Goal: Understand process/instructions

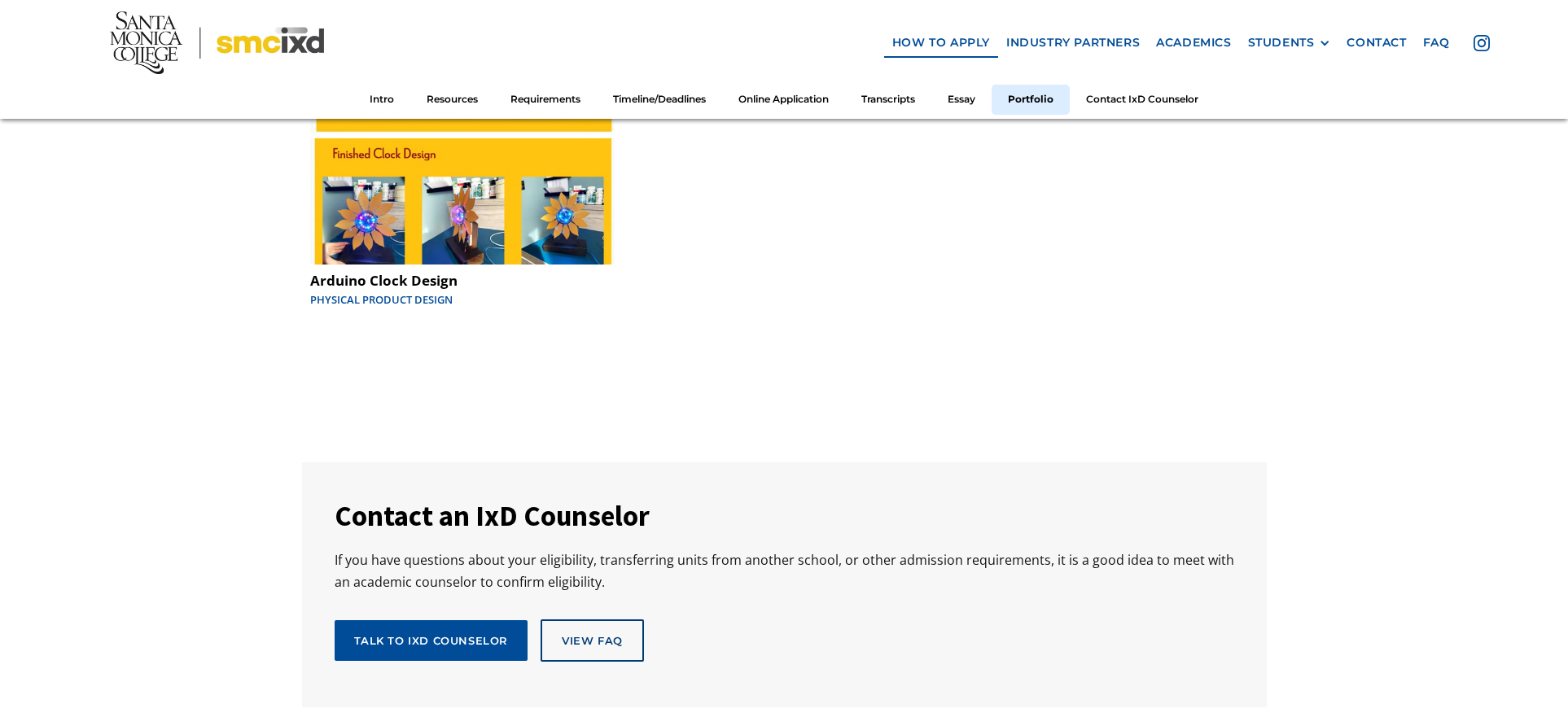
scroll to position [8620, 0]
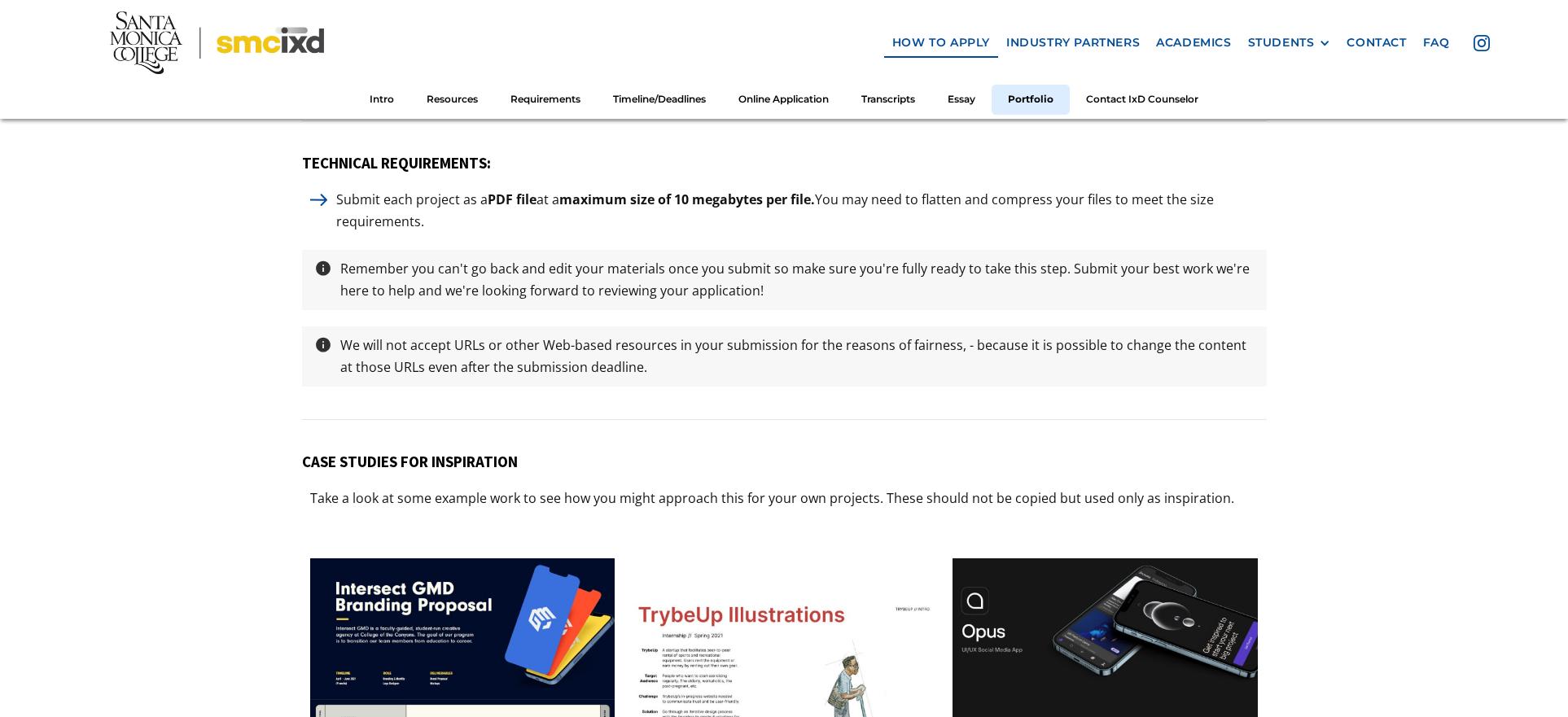
scroll to position [8268, 0]
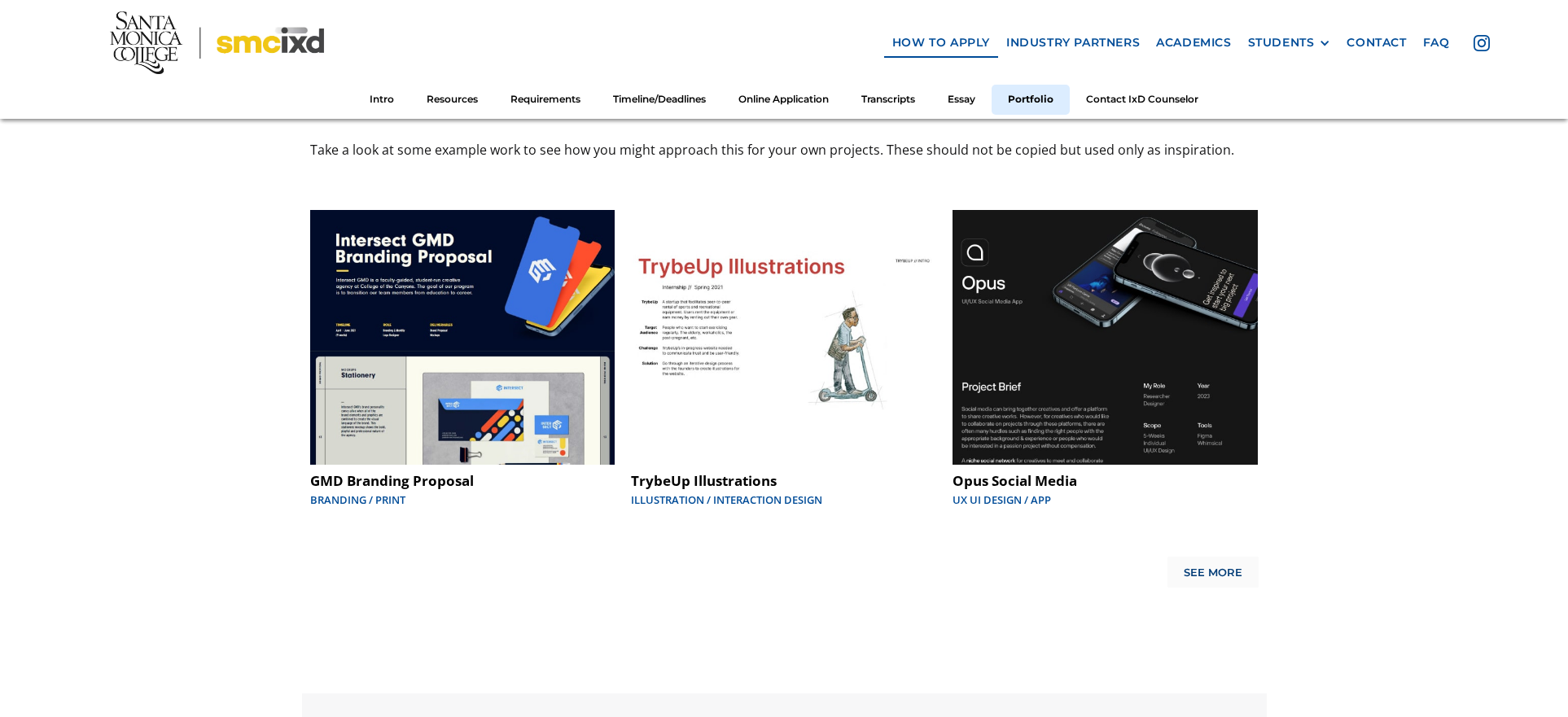
click at [1209, 566] on div "See More" at bounding box center [1213, 573] width 59 height 13
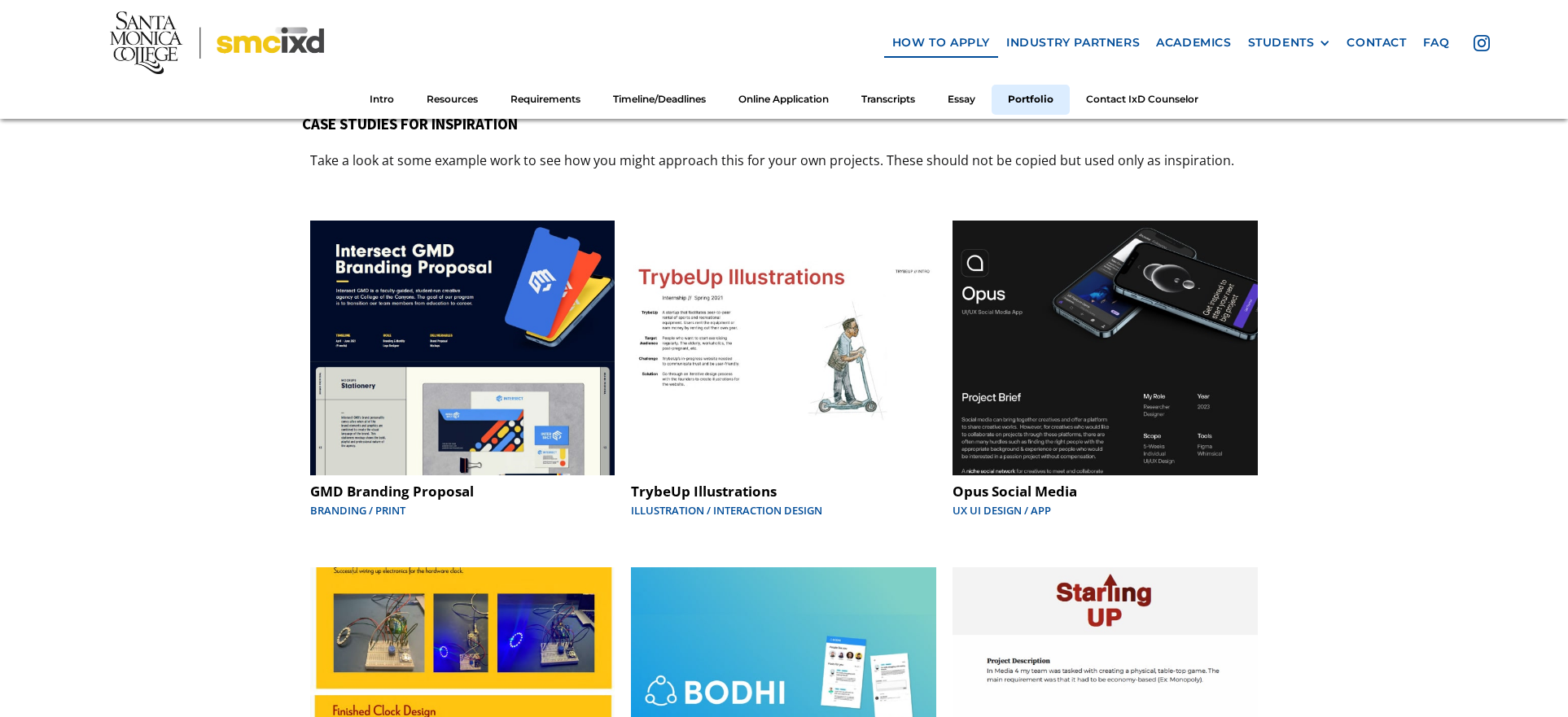
scroll to position [8247, 0]
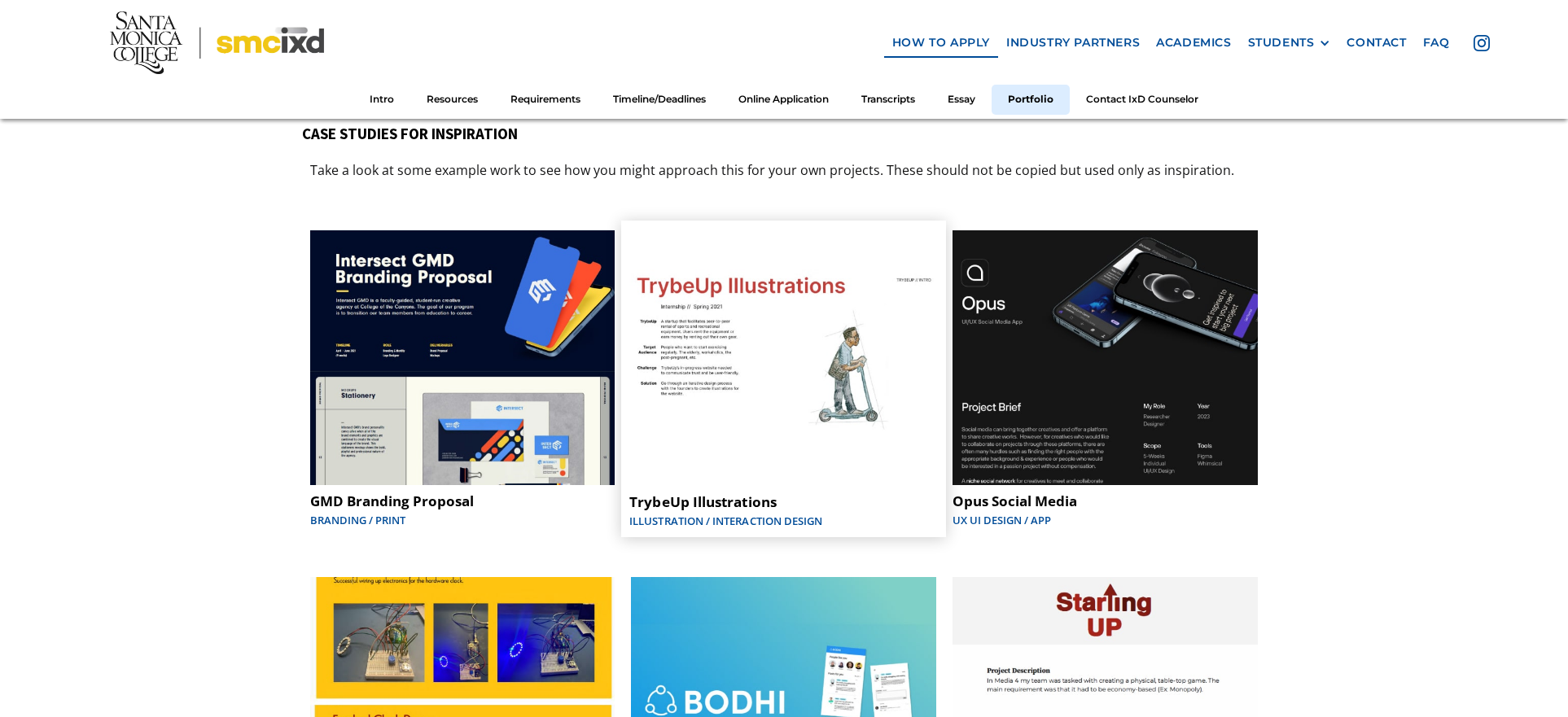
click at [786, 267] on img at bounding box center [784, 358] width 309 height 257
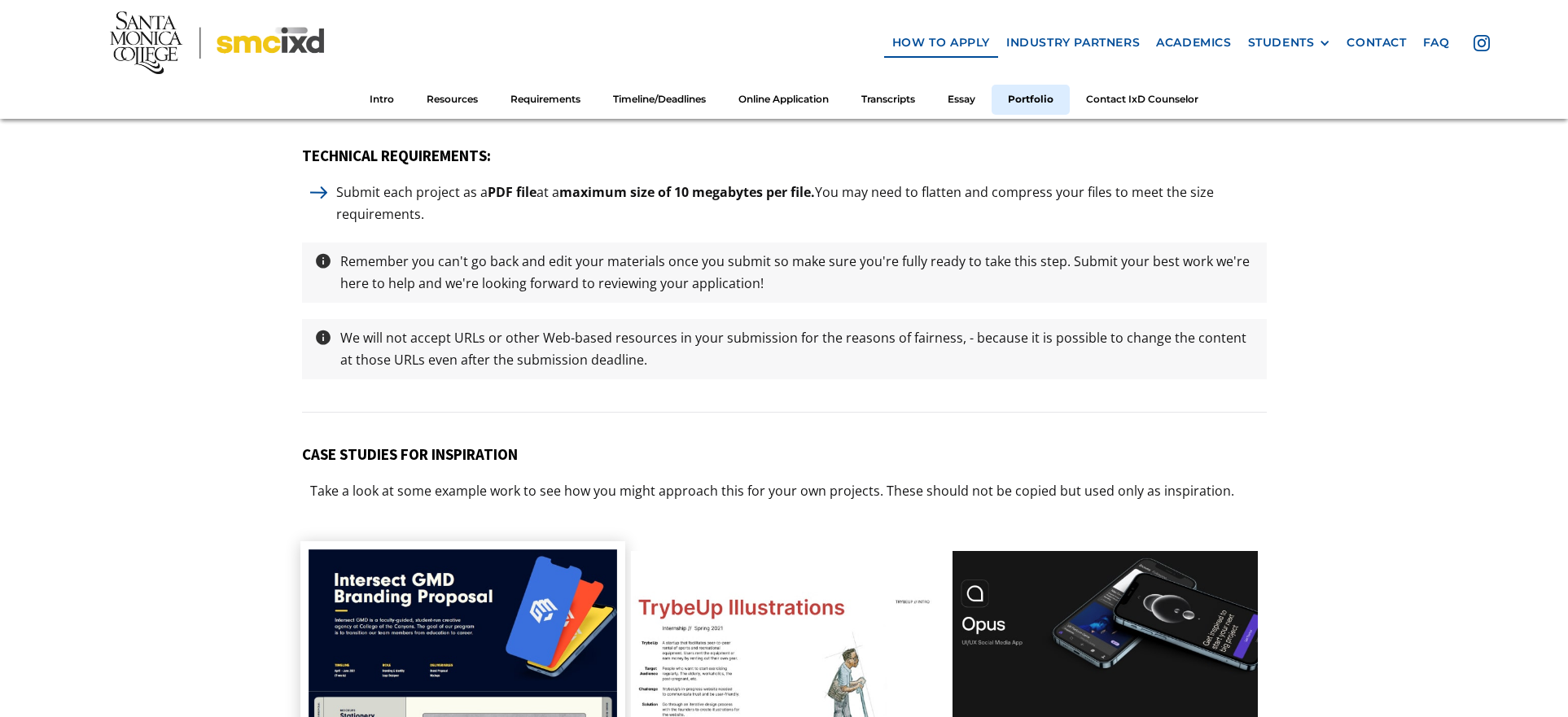
scroll to position [8485, 0]
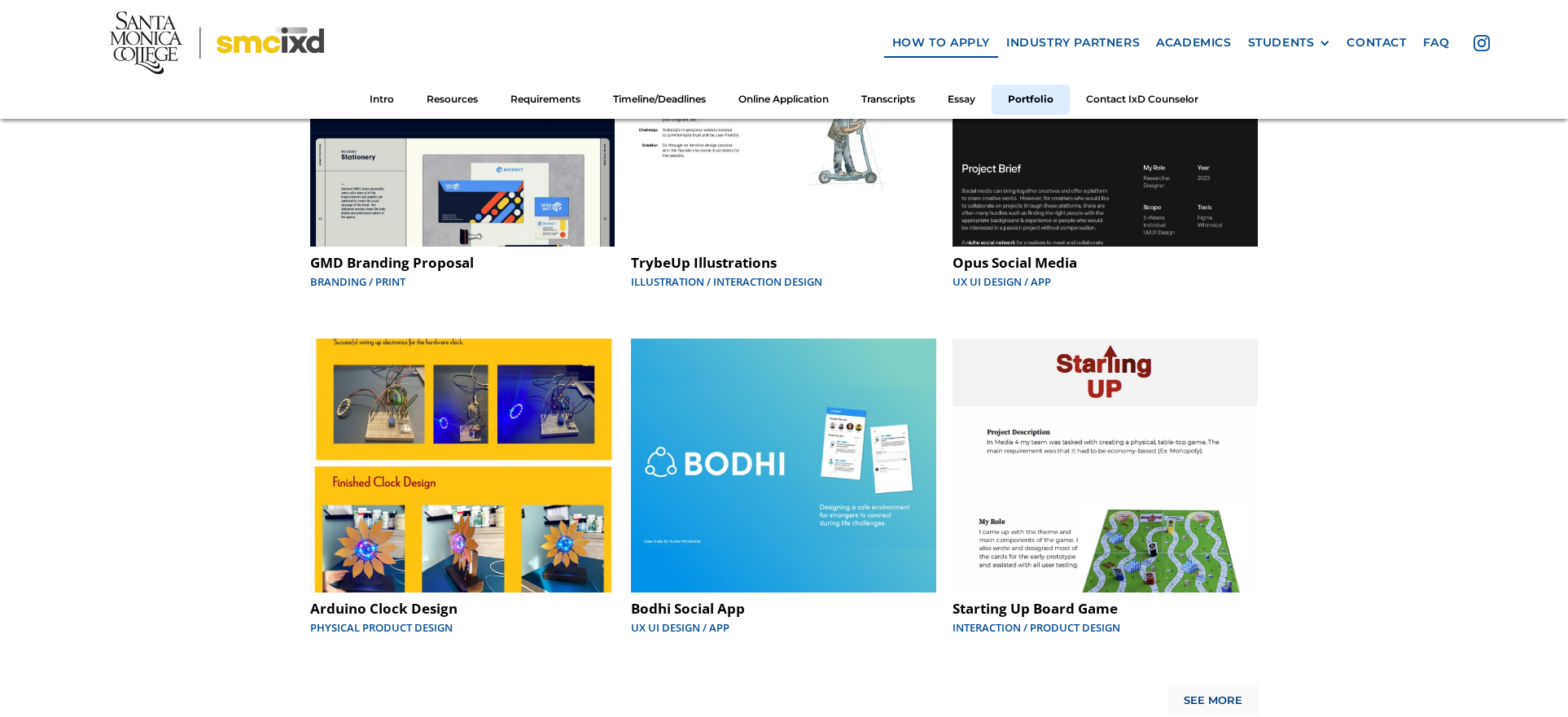
click at [1185, 685] on link "See More" at bounding box center [1212, 700] width 91 height 31
